Goal: Information Seeking & Learning: Learn about a topic

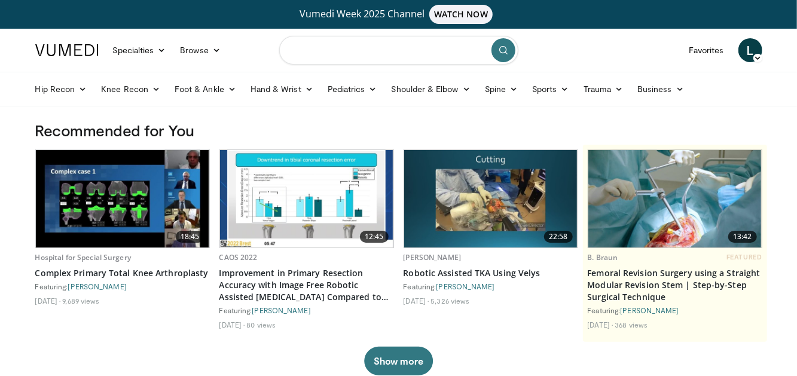
click at [437, 59] on input "Search topics, interventions" at bounding box center [398, 50] width 239 height 29
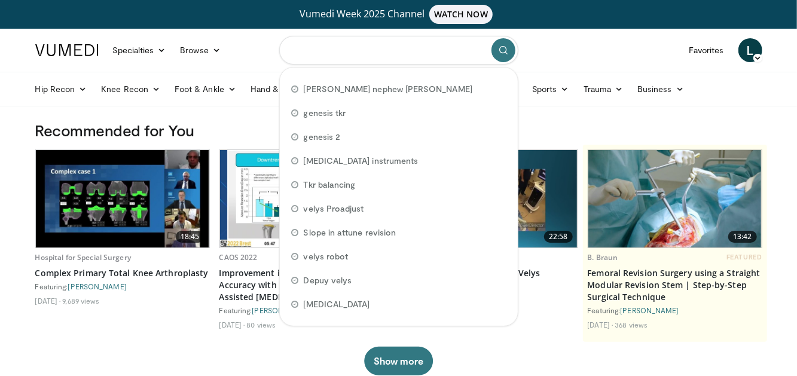
paste input "**********"
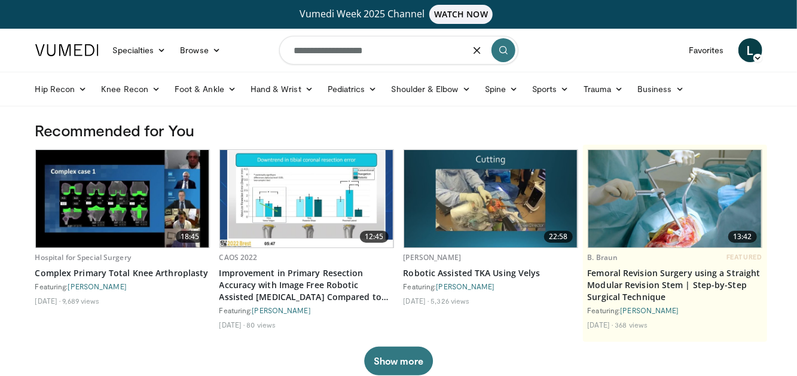
click at [362, 49] on input "**********" at bounding box center [398, 50] width 239 height 29
type input "**********"
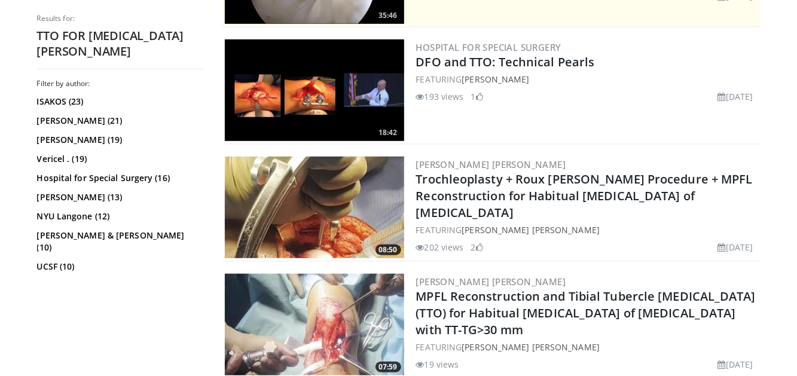
scroll to position [418, 0]
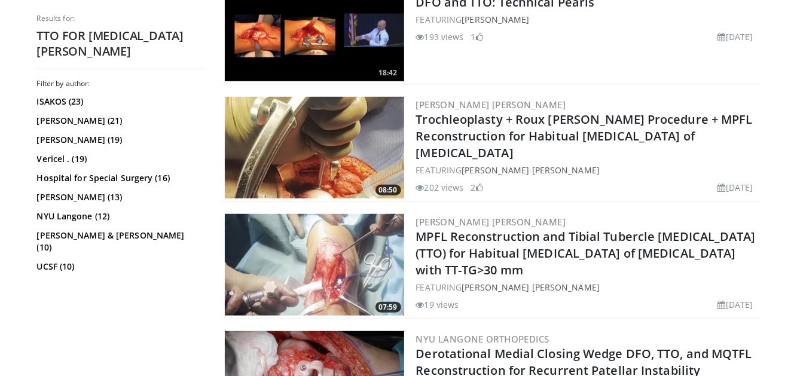
click at [295, 284] on img at bounding box center [314, 265] width 179 height 102
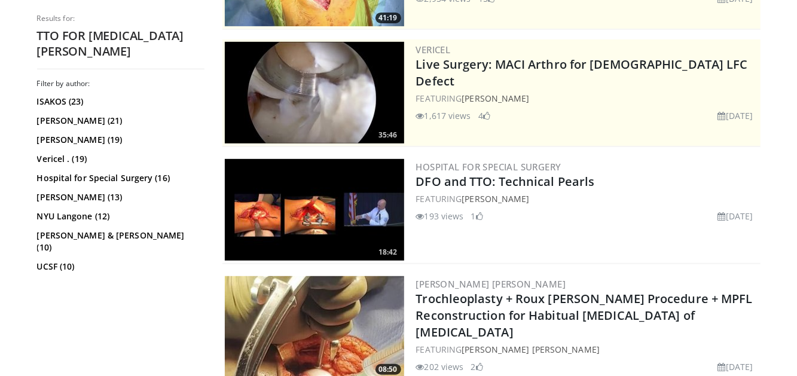
scroll to position [0, 0]
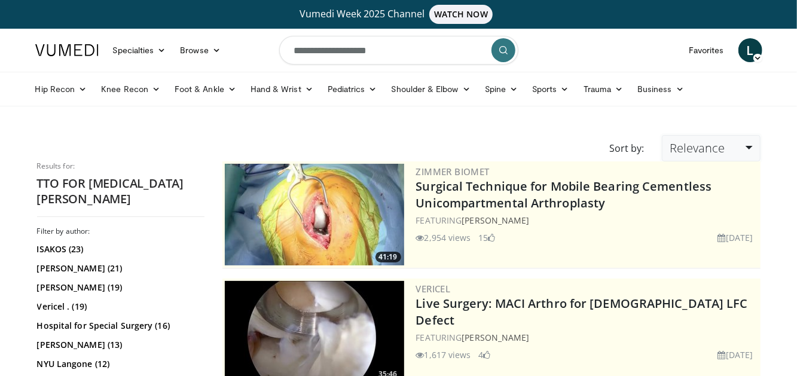
click at [703, 146] on span "Relevance" at bounding box center [696, 148] width 55 height 16
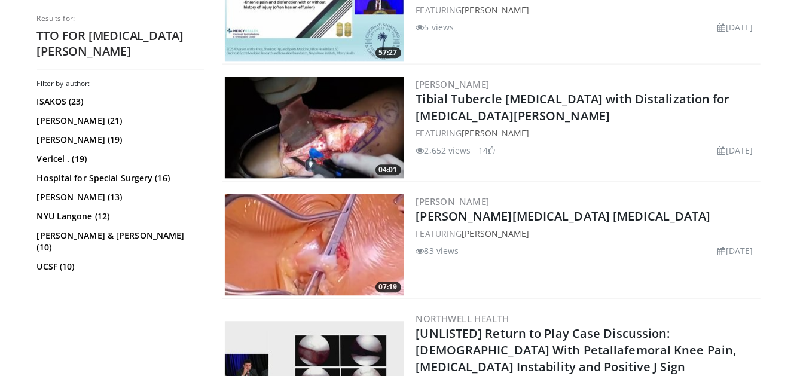
scroll to position [1494, 0]
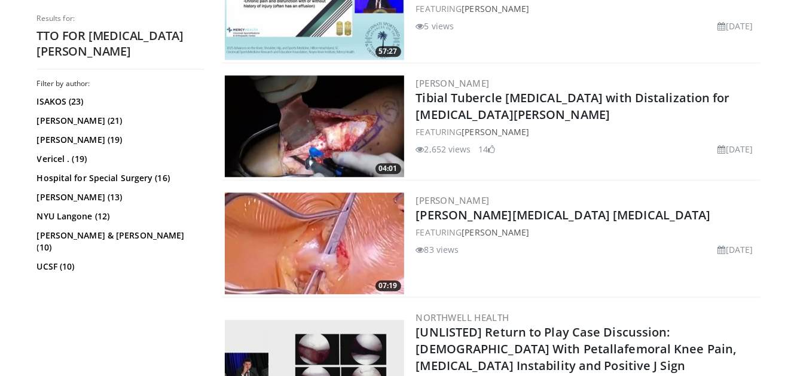
click at [559, 123] on h2 "Tibial Tubercle Osteotomy with Distalization for Patella Alta" at bounding box center [587, 106] width 342 height 33
click at [324, 136] on img at bounding box center [314, 126] width 179 height 102
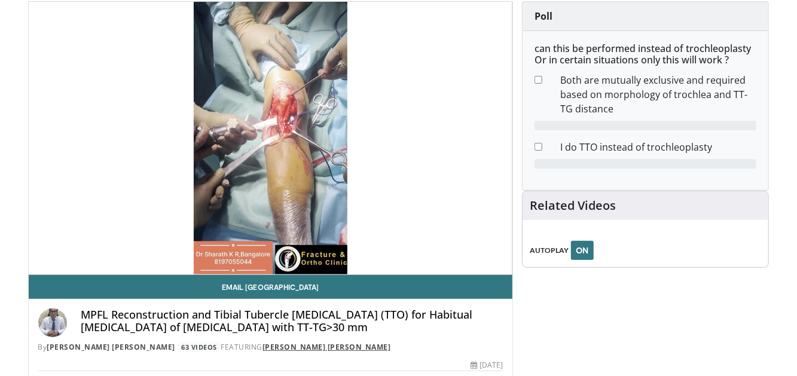
scroll to position [60, 0]
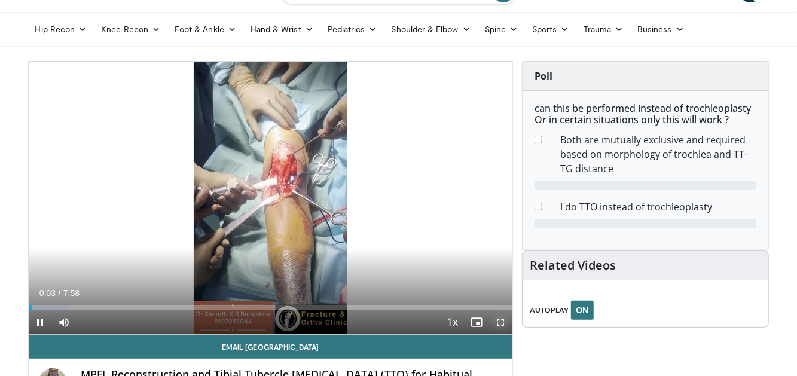
click at [495, 317] on span "Video Player" at bounding box center [500, 322] width 24 height 24
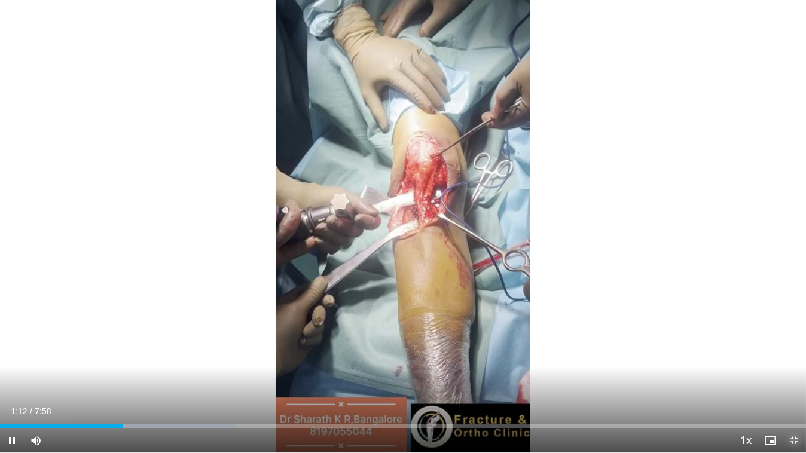
click at [789, 375] on span "Video Player" at bounding box center [794, 440] width 24 height 24
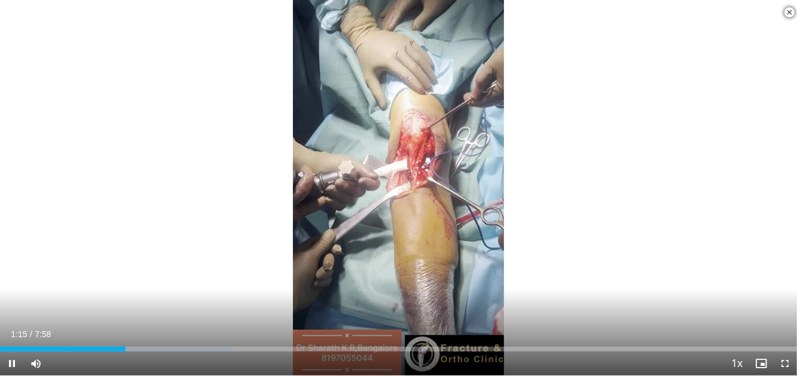
scroll to position [179, 0]
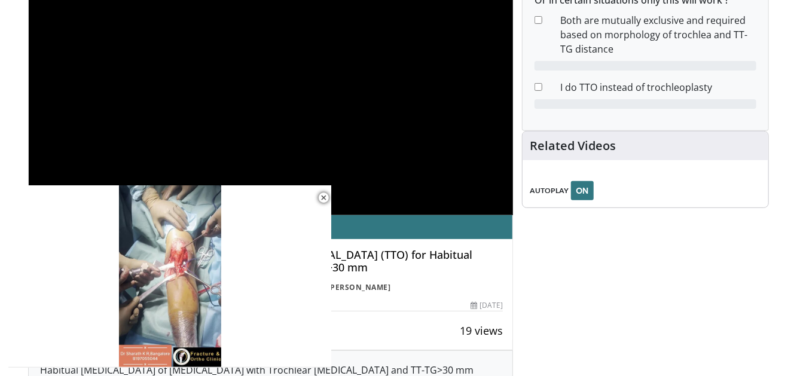
click at [380, 132] on div "**********" at bounding box center [271, 78] width 484 height 273
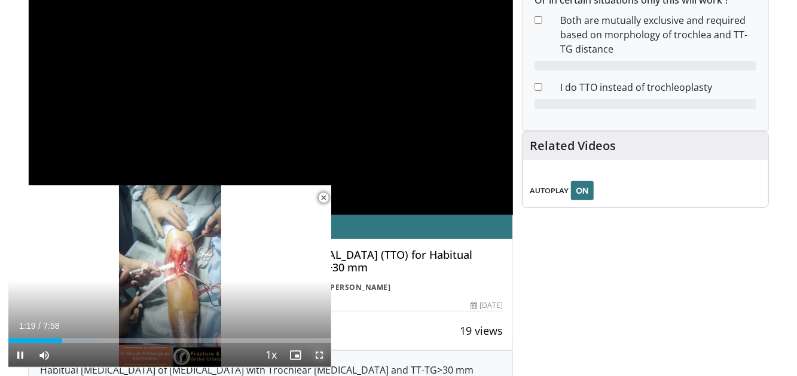
click at [316, 351] on span "Video Player" at bounding box center [319, 355] width 24 height 24
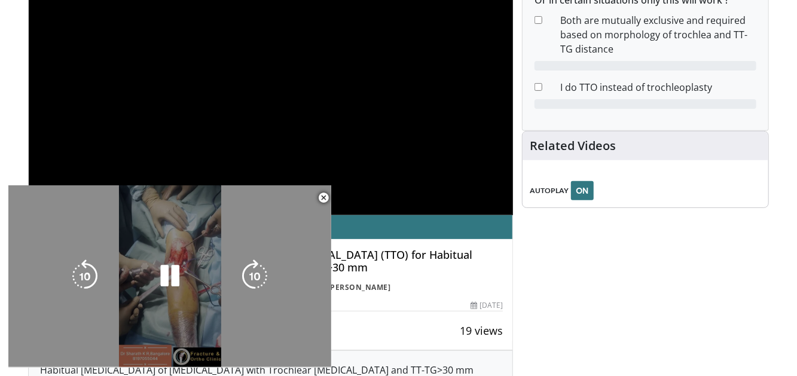
scroll to position [137, 0]
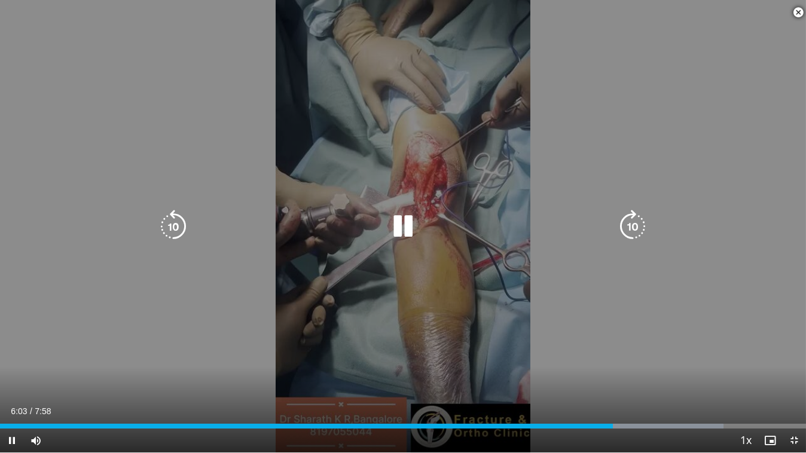
click at [638, 225] on icon "Video Player" at bounding box center [631, 226] width 33 height 33
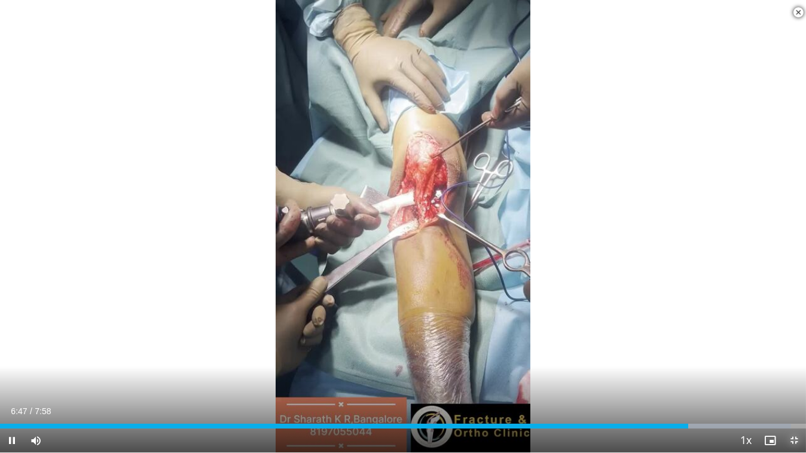
click at [797, 375] on span "Video Player" at bounding box center [794, 440] width 24 height 24
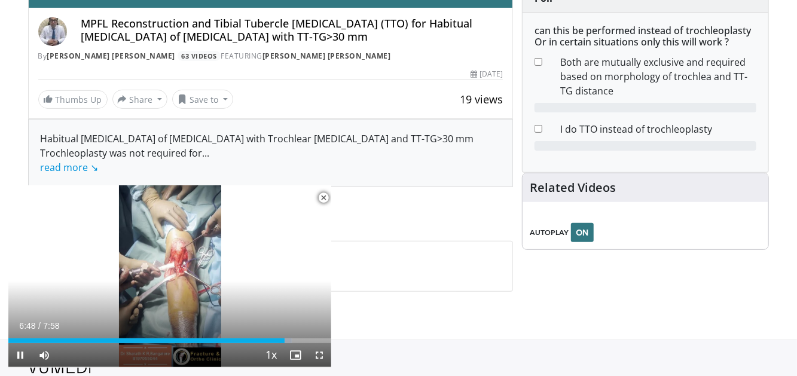
click at [320, 198] on span "Video Player" at bounding box center [323, 198] width 24 height 24
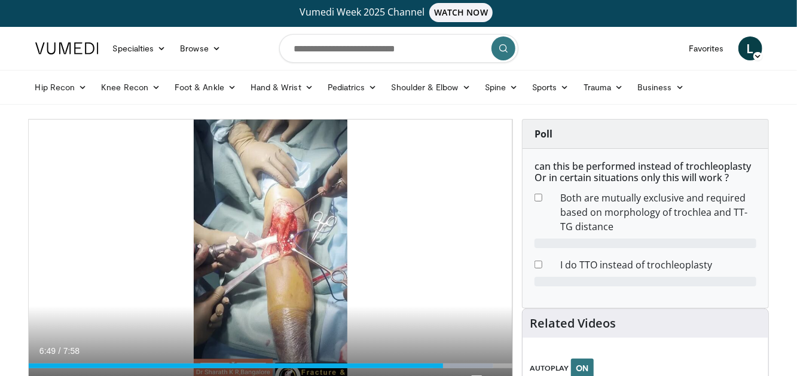
scroll to position [0, 0]
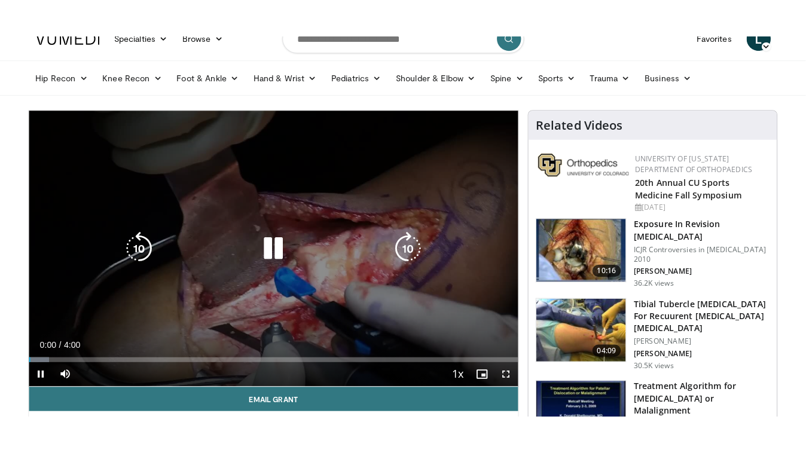
scroll to position [60, 0]
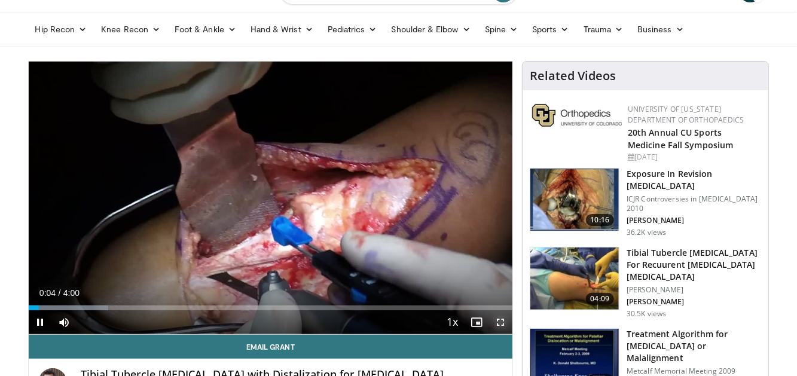
click at [503, 318] on span "Video Player" at bounding box center [500, 322] width 24 height 24
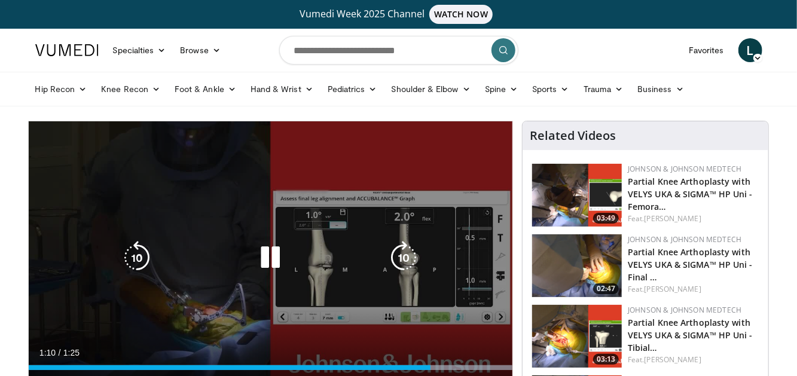
click at [253, 226] on div "10 seconds Tap to unmute" at bounding box center [271, 257] width 484 height 272
